Goal: Find specific page/section: Find specific page/section

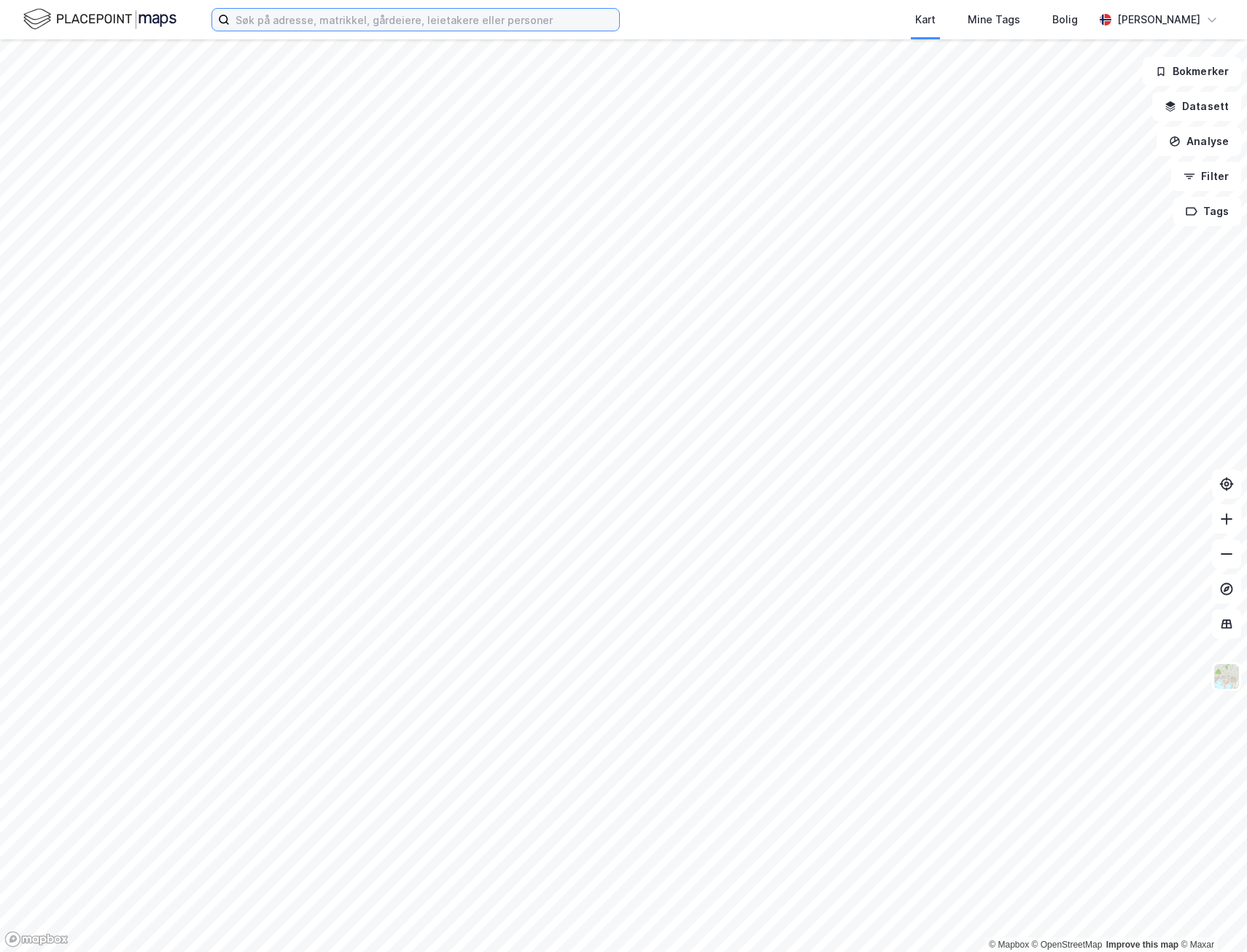
click at [328, 29] on input at bounding box center [424, 19] width 390 height 22
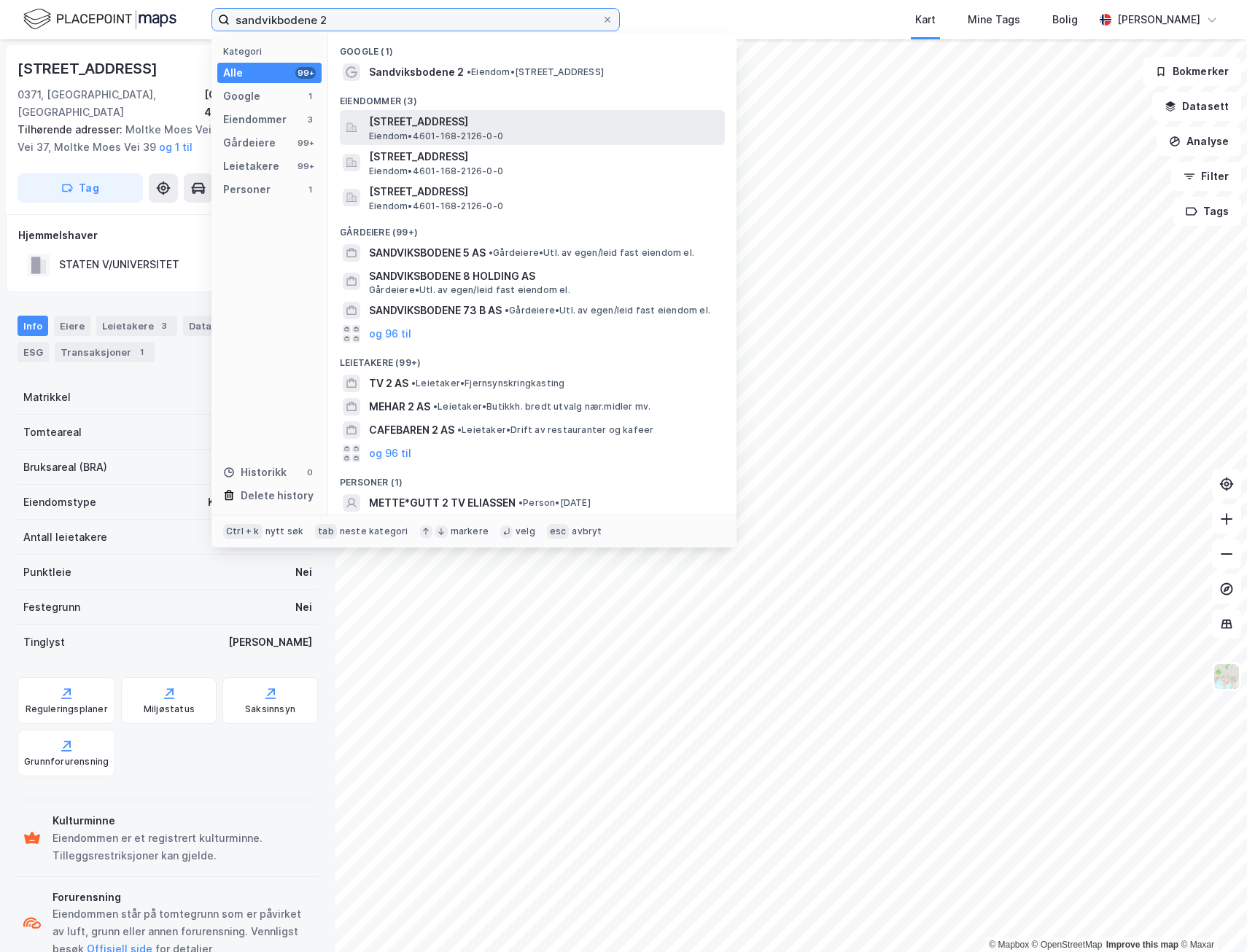
type input "sandvikbodene 2"
click at [509, 135] on div "[STREET_ADDRESS] • 4601-168-2126-0-0" at bounding box center [545, 127] width 353 height 29
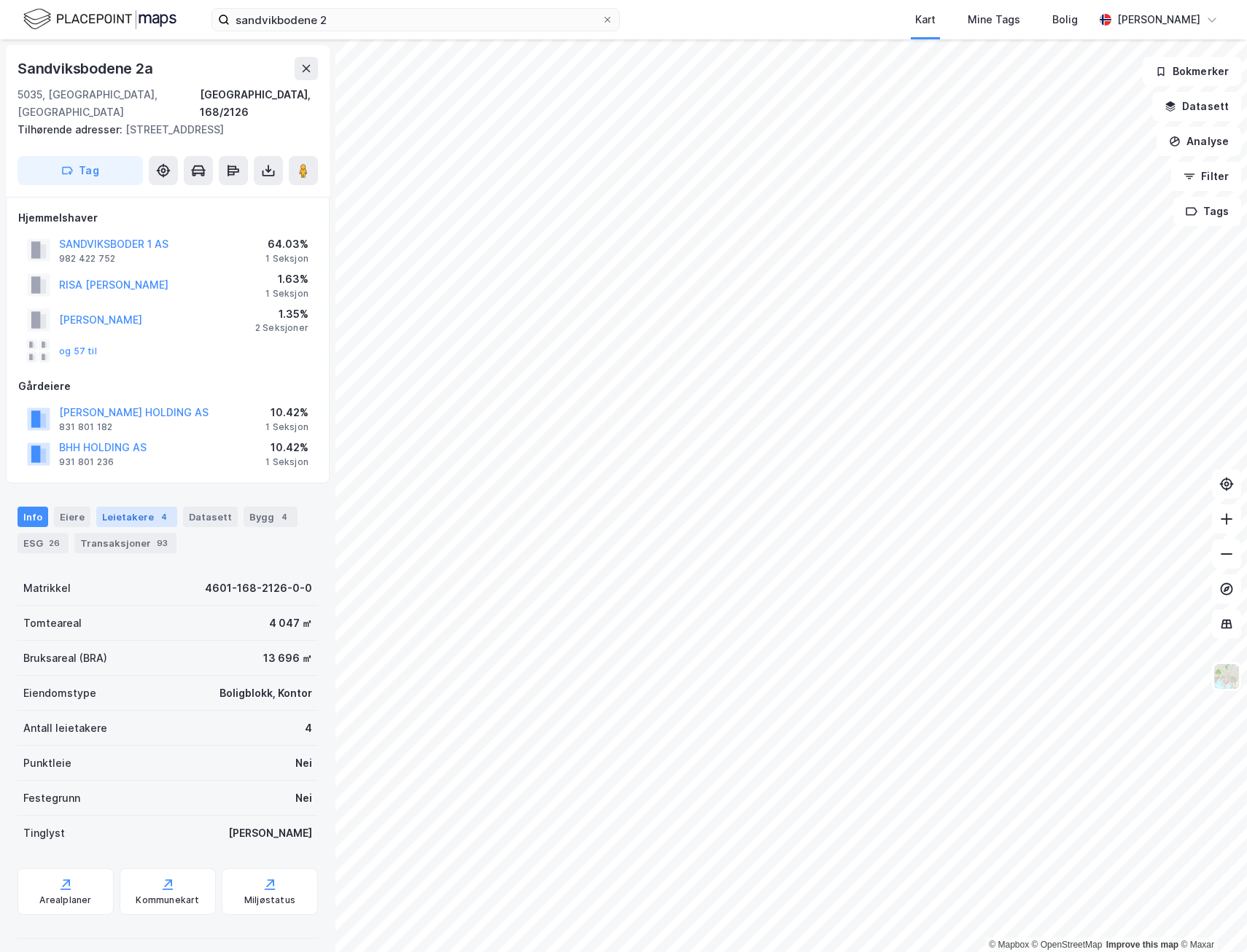
click at [150, 520] on div "Leietakere 4" at bounding box center [136, 517] width 81 height 21
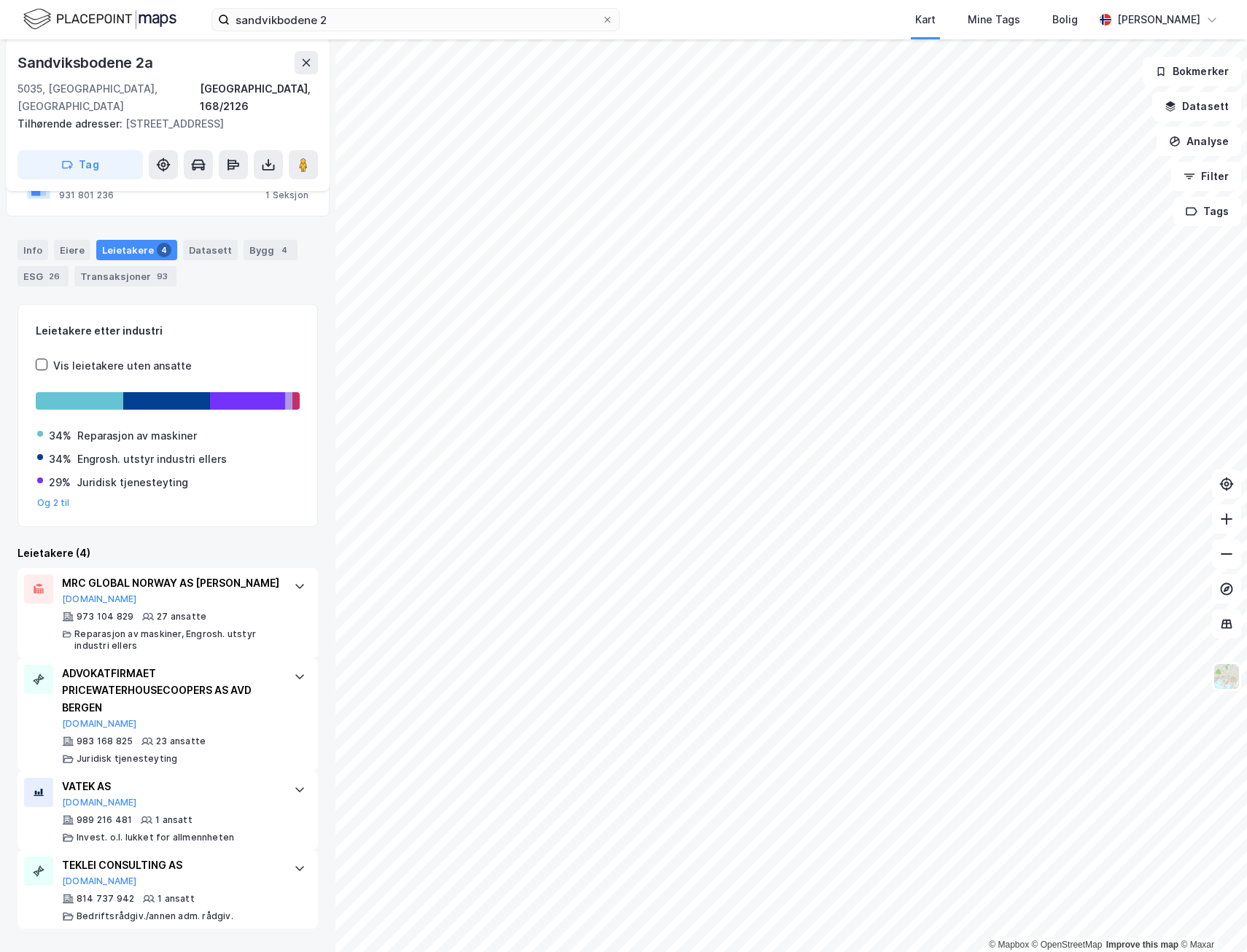
scroll to position [279, 0]
